Goal: Information Seeking & Learning: Learn about a topic

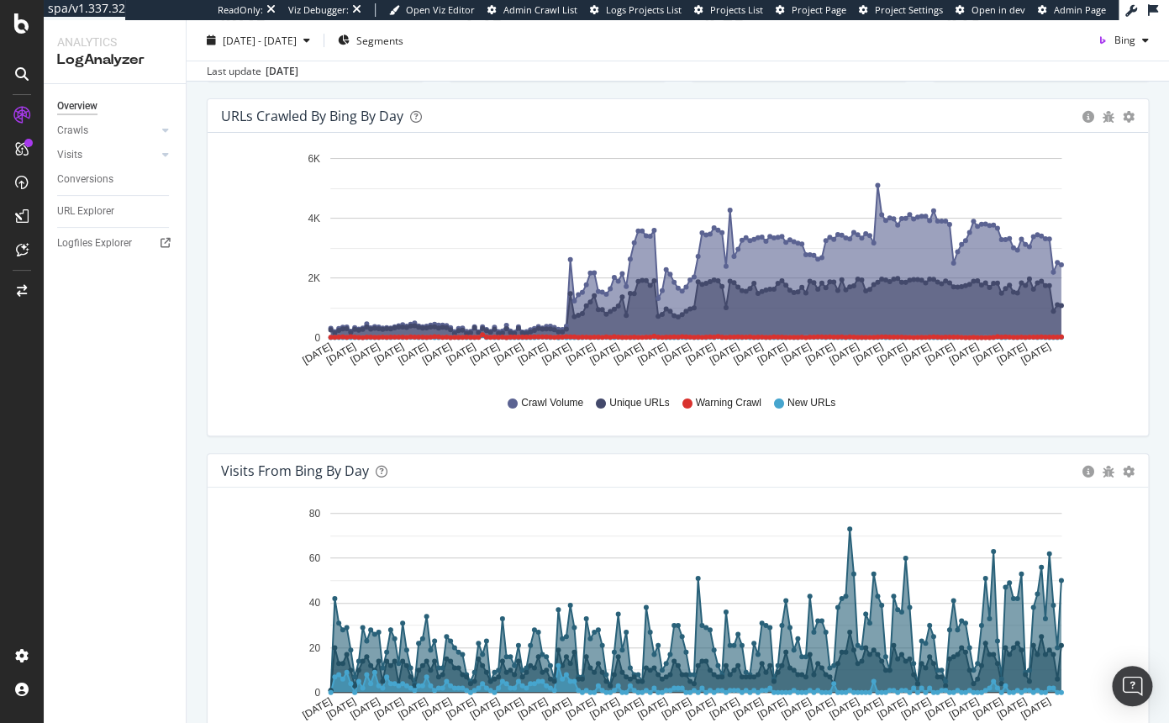
scroll to position [207, 0]
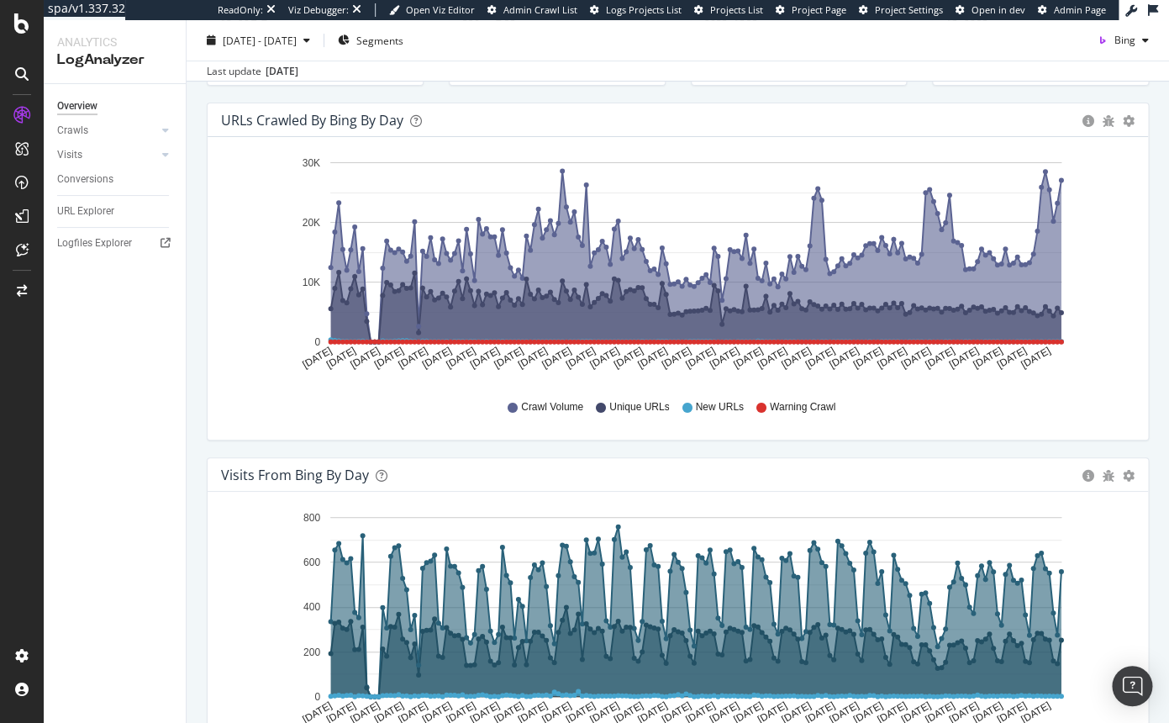
scroll to position [195, 0]
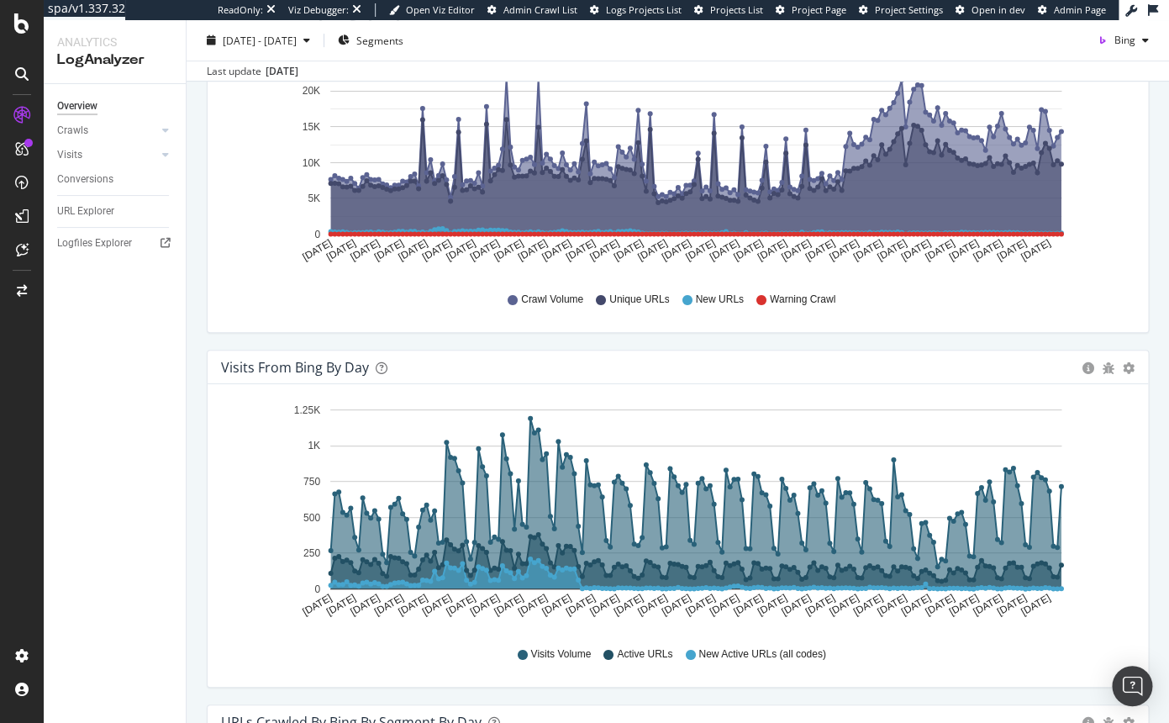
scroll to position [308, 0]
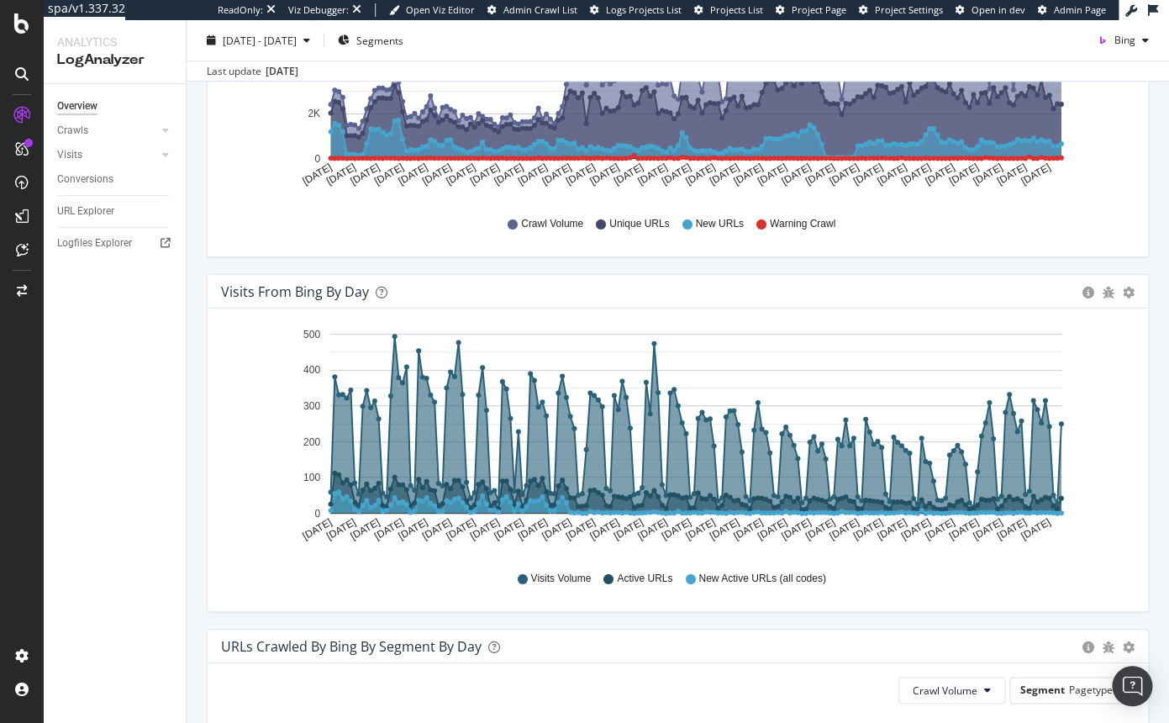
scroll to position [374, 0]
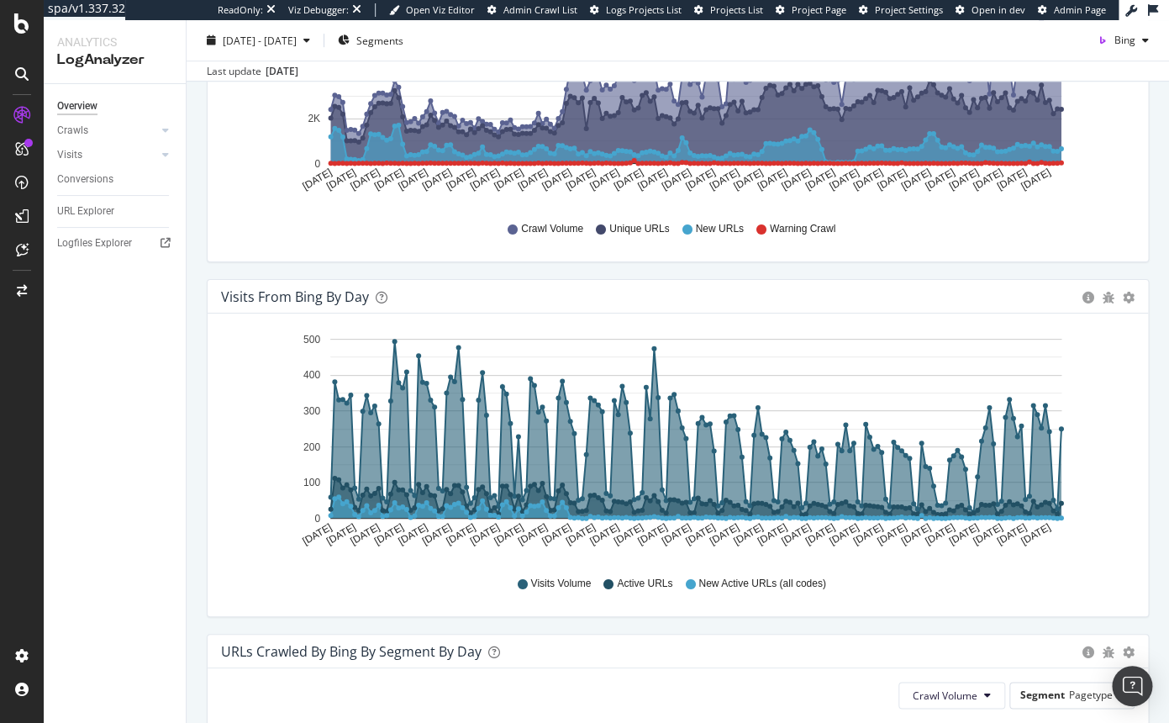
click at [690, 581] on icon at bounding box center [690, 584] width 10 height 10
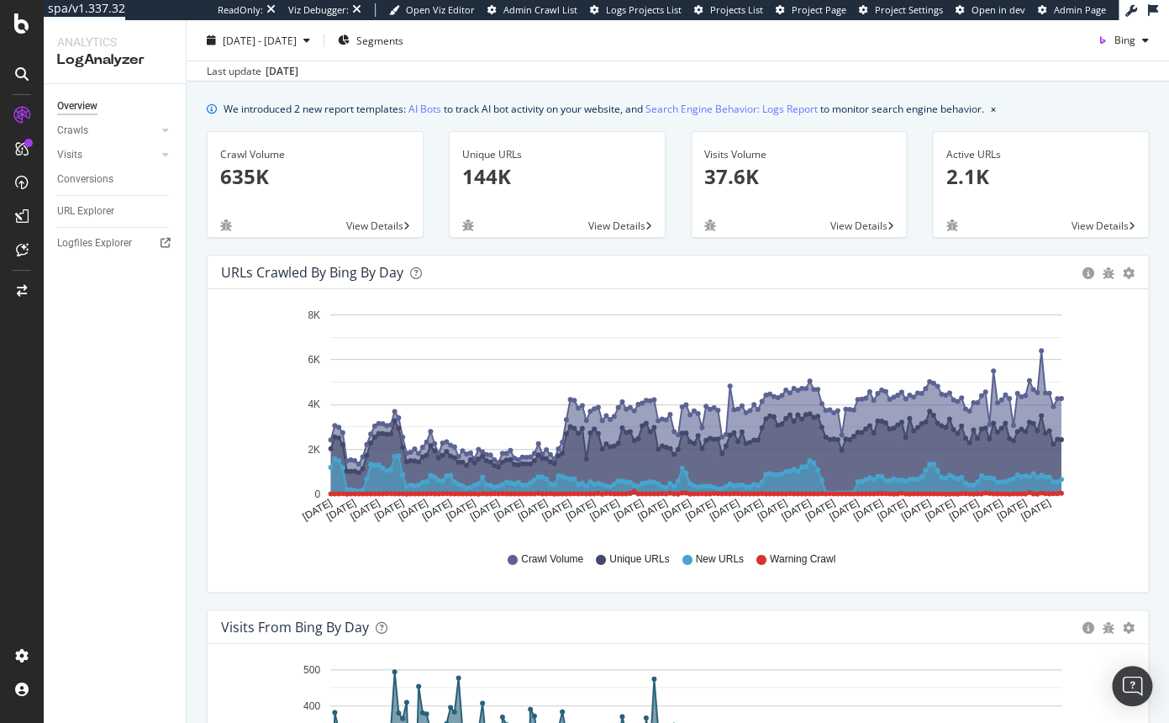
scroll to position [37, 0]
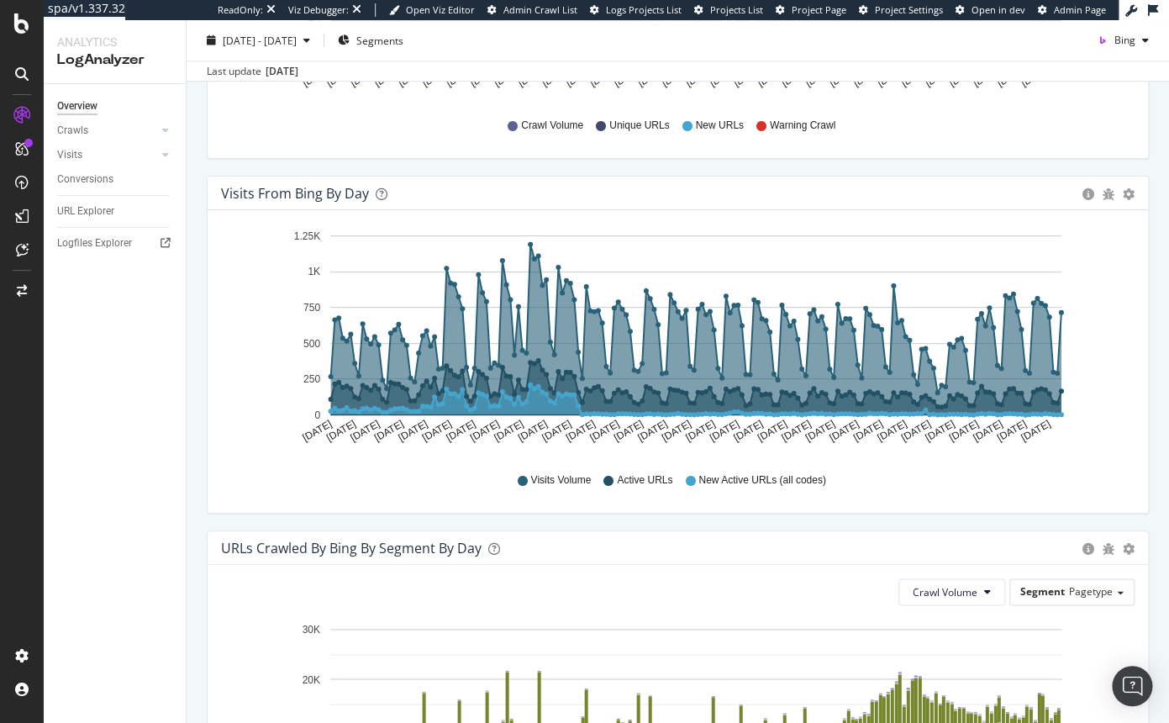
scroll to position [476, 0]
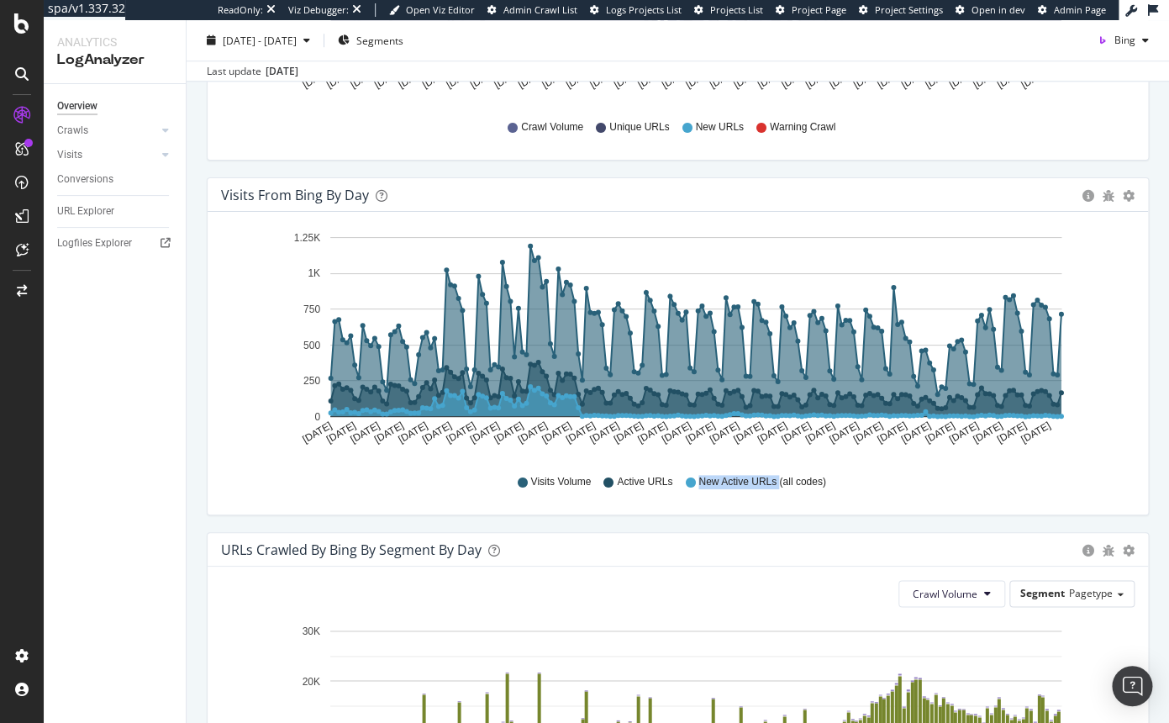
drag, startPoint x: 697, startPoint y: 483, endPoint x: 781, endPoint y: 487, distance: 83.3
click at [781, 487] on div "New Active URLs (all codes)" at bounding box center [755, 482] width 140 height 14
copy span "New Active URLs"
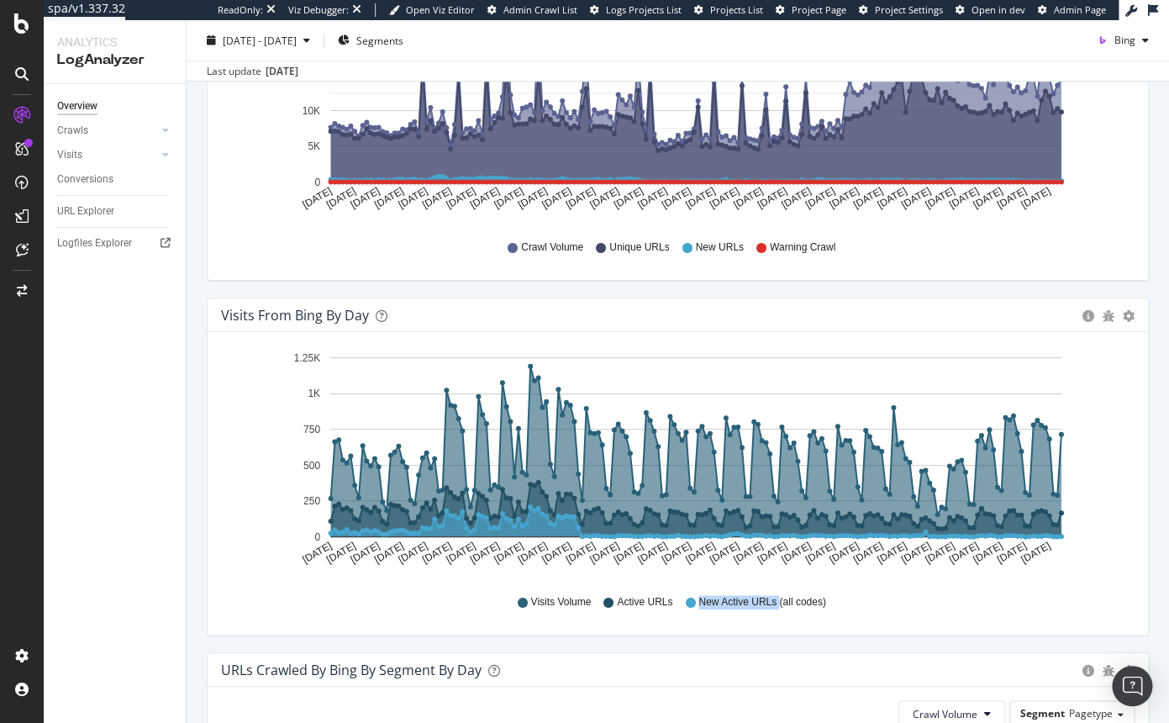
scroll to position [359, 0]
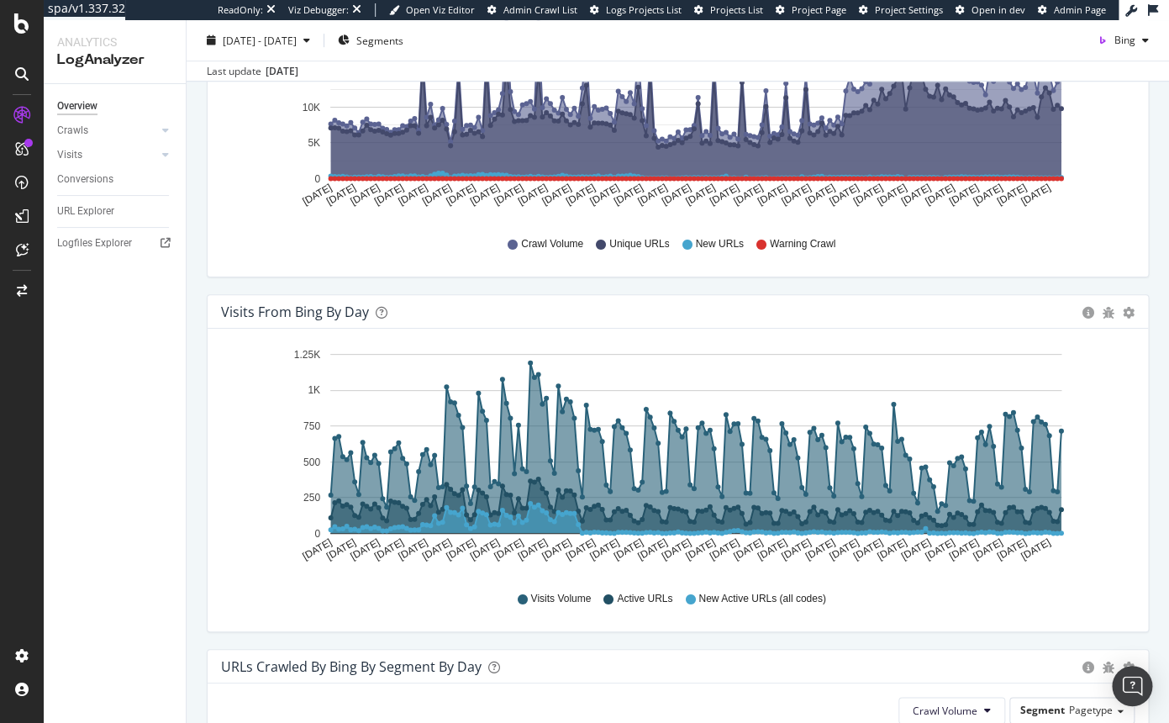
click at [264, 446] on icon "[DATE] [DATE] [DATE] [DATE] [DATE] [DATE] [DATE] [DATE] [DATE] [DATE] [DATE] [D…" at bounding box center [677, 459] width 913 height 234
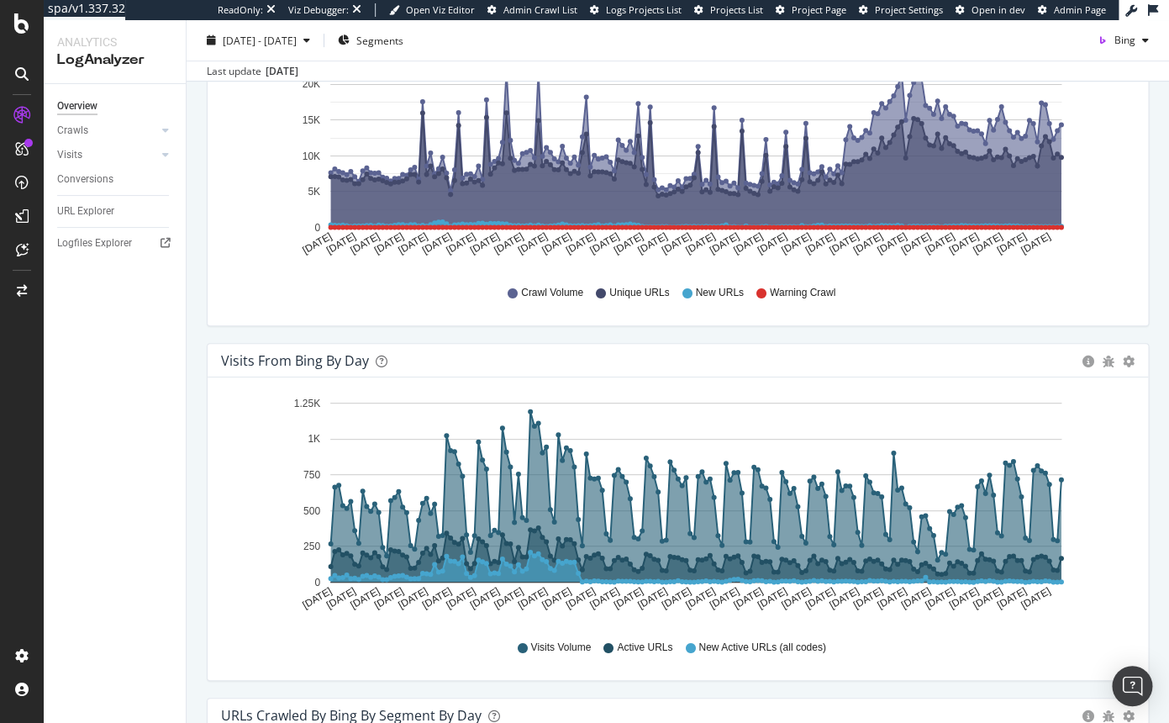
scroll to position [300, 0]
